Goal: Transaction & Acquisition: Purchase product/service

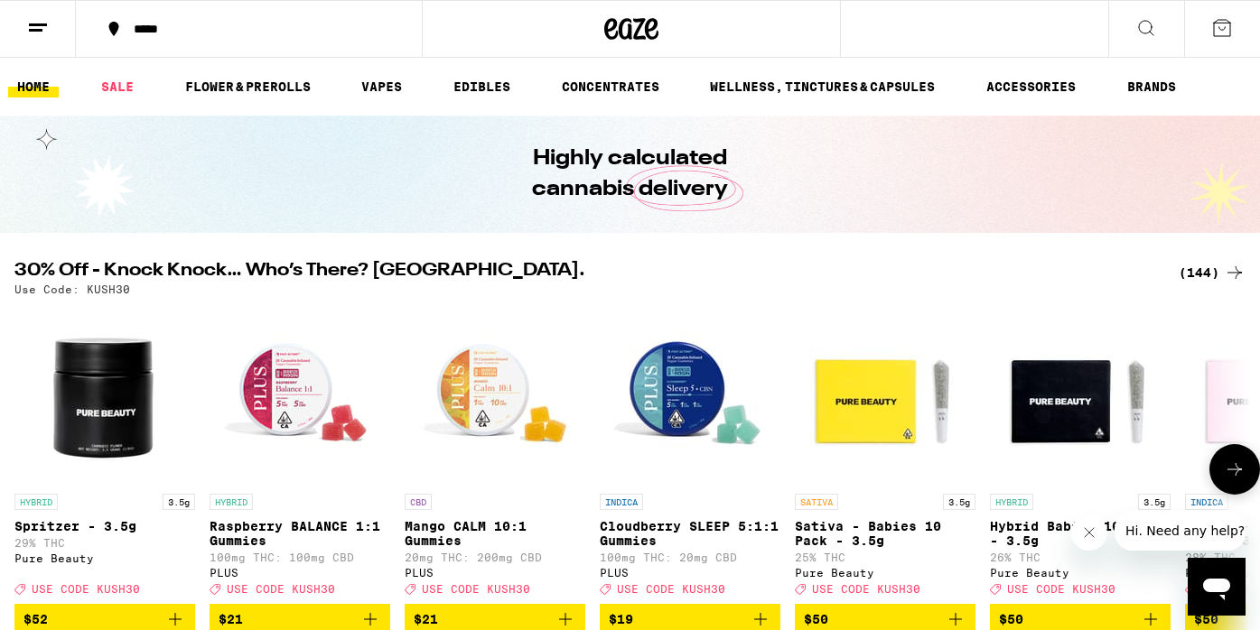
scroll to position [62, 0]
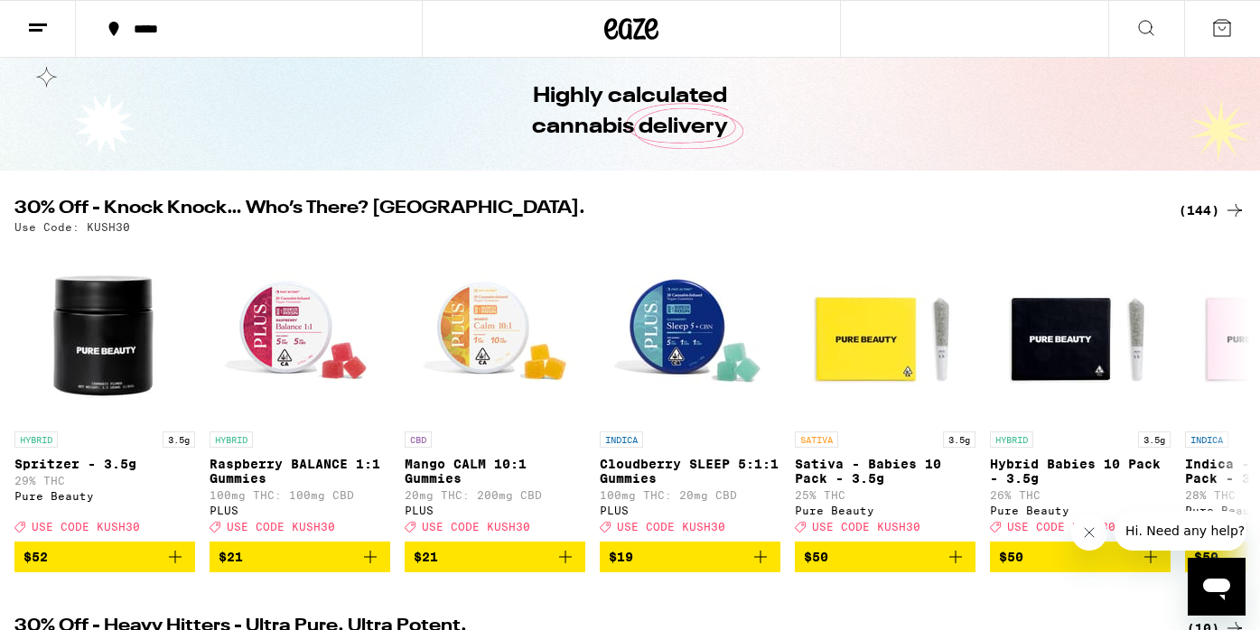
click at [1221, 210] on div "(144)" at bounding box center [1212, 211] width 67 height 22
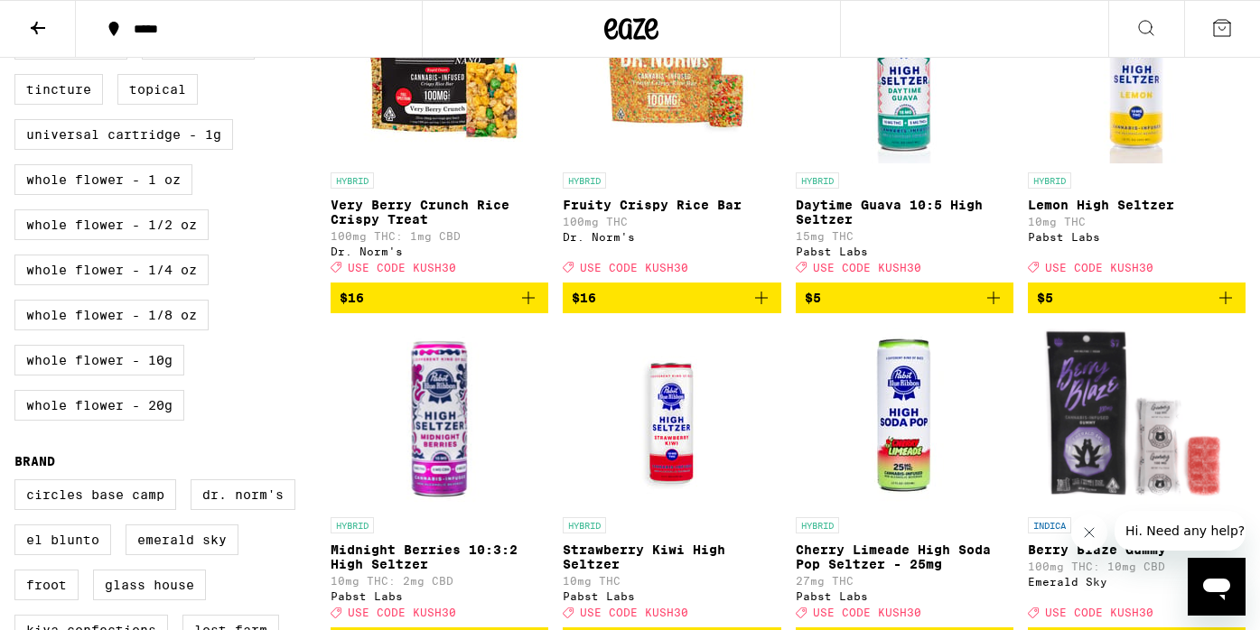
scroll to position [977, 0]
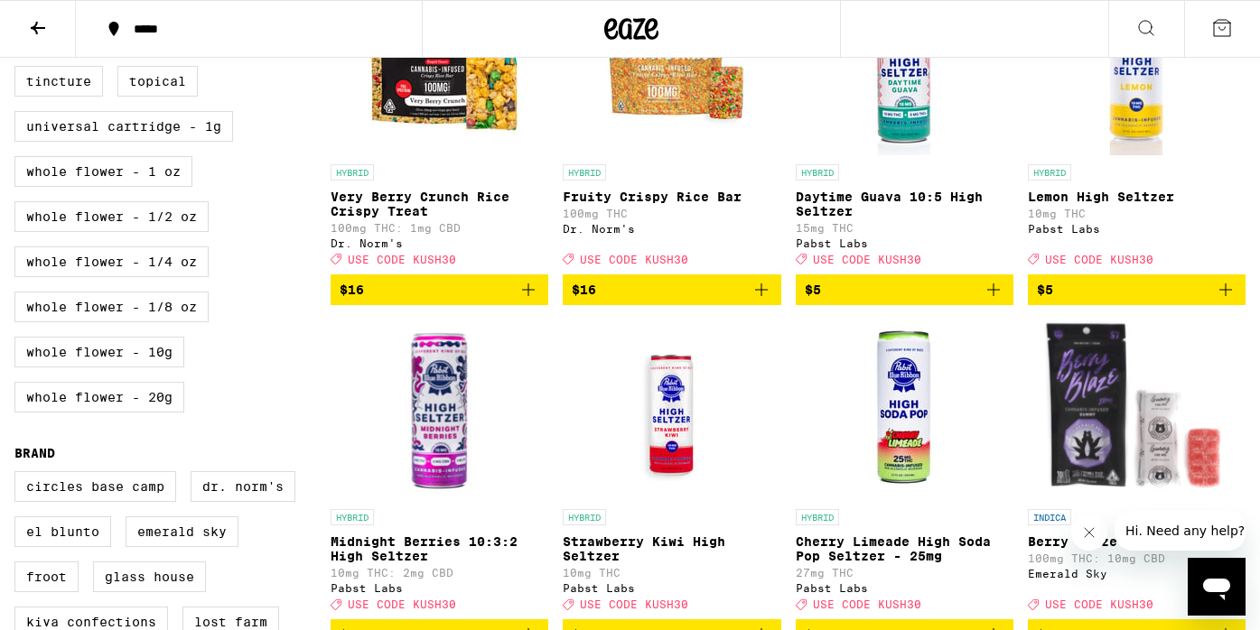
click at [640, 356] on img "Open page for Strawberry Kiwi High Seltzer from Pabst Labs" at bounding box center [672, 410] width 181 height 181
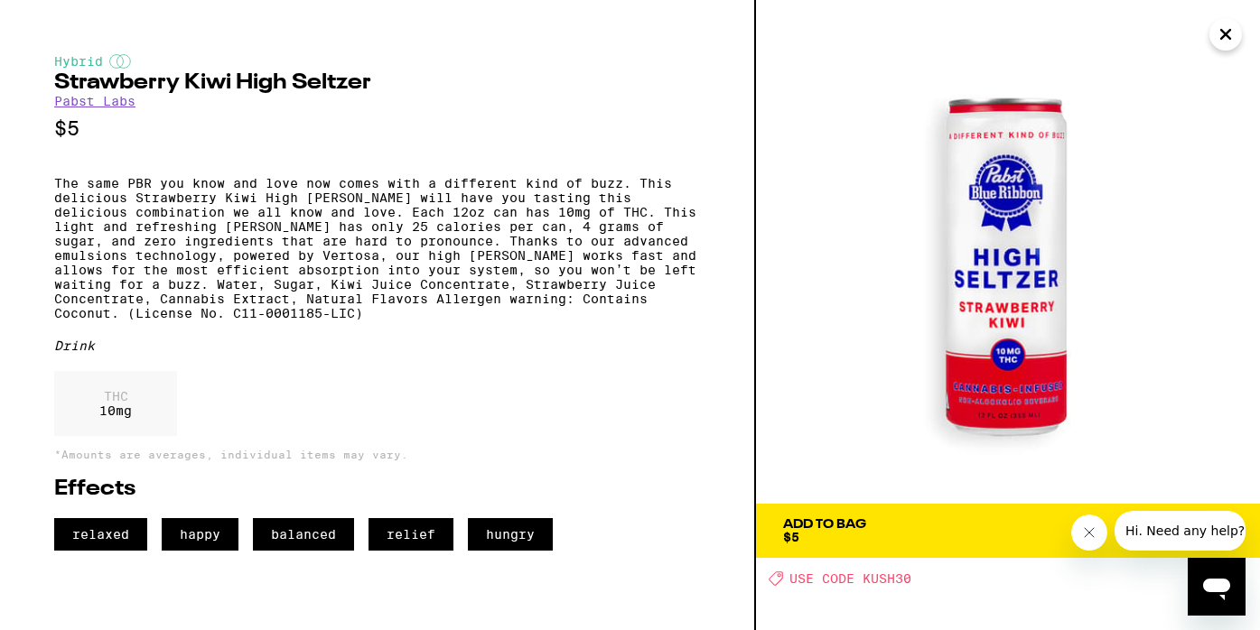
click at [1235, 29] on icon "Close" at bounding box center [1226, 34] width 22 height 27
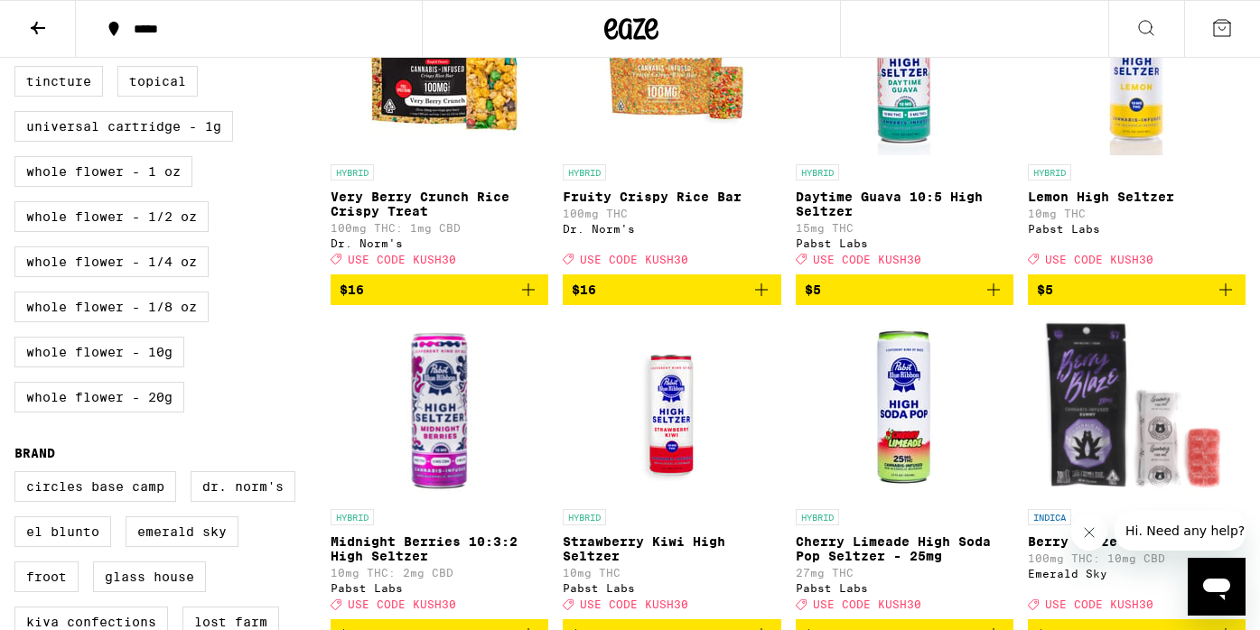
scroll to position [1012, 0]
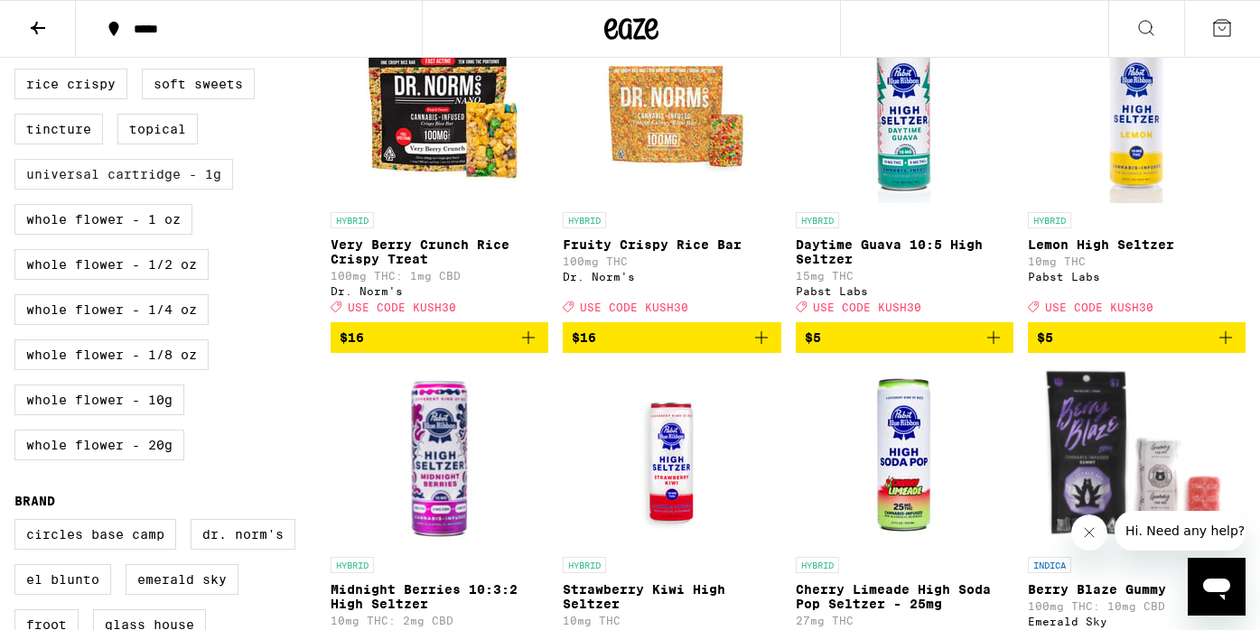
click at [191, 190] on label "Universal Cartridge - 1g" at bounding box center [123, 174] width 219 height 31
checkbox input "true"
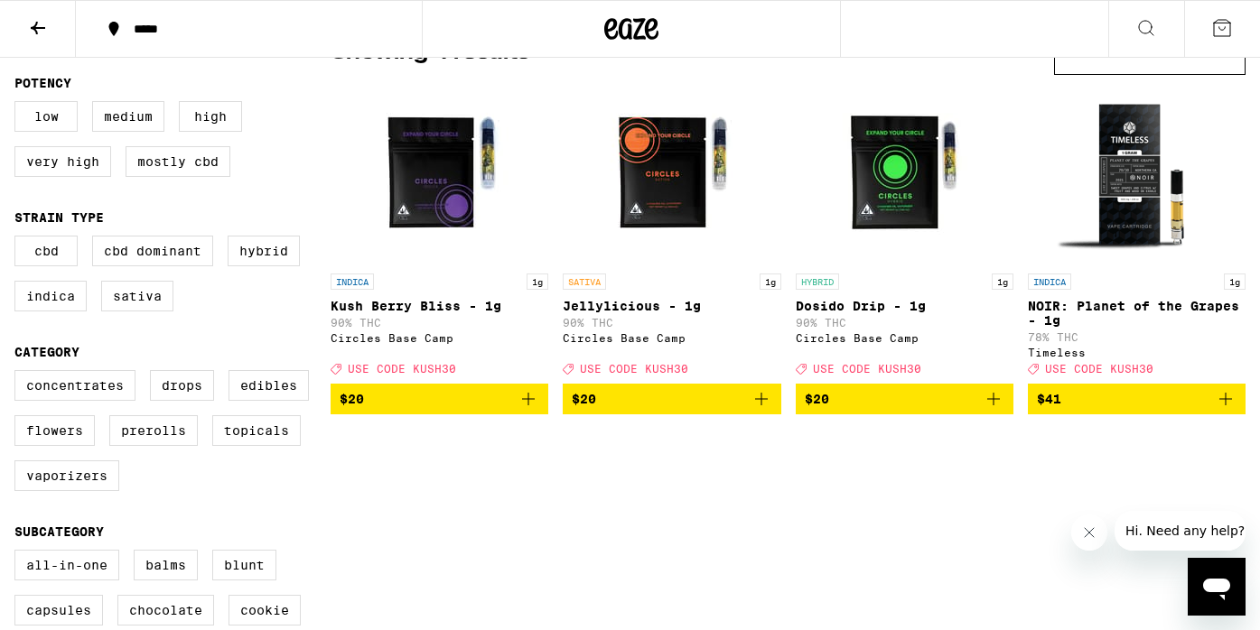
scroll to position [176, 0]
